Goal: Information Seeking & Learning: Learn about a topic

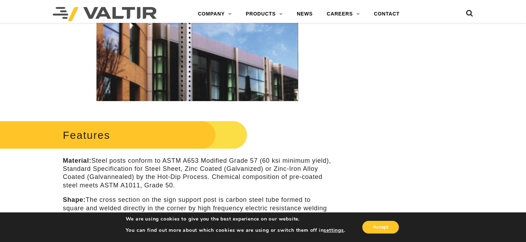
scroll to position [199, 0]
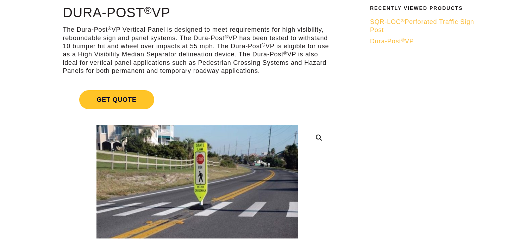
scroll to position [73, 0]
